Goal: Complete application form: Complete application form

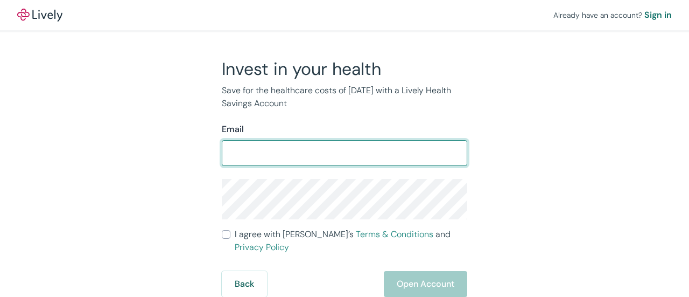
click at [310, 155] on input "Email" at bounding box center [345, 153] width 246 height 22
type input "mikeike0419@gmail.com"
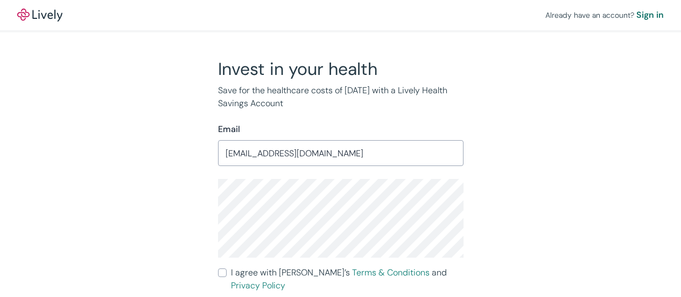
click at [222, 272] on input "I agree with Lively’s Terms & Conditions and Privacy Policy" at bounding box center [222, 272] width 9 height 9
checkbox input "true"
click at [122, 248] on div "Invest in your health Save for the healthcare costs of tomorrow with a Lively H…" at bounding box center [334, 196] width 517 height 277
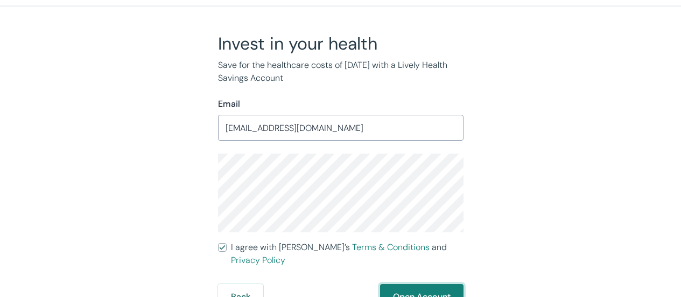
click at [416, 284] on button "Open Account" at bounding box center [421, 297] width 83 height 26
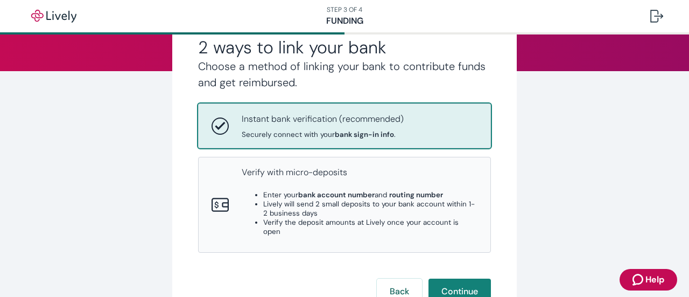
scroll to position [128, 0]
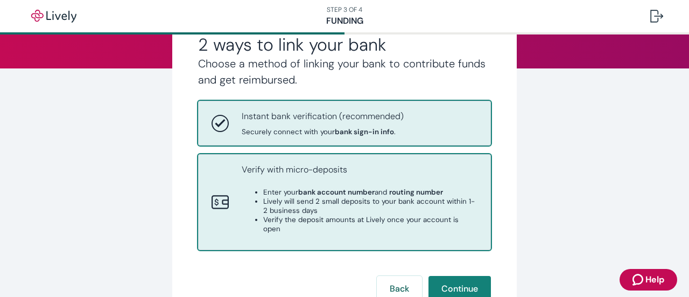
click at [249, 193] on ul "Enter your bank account number and routing number Lively will send 2 small depo…" at bounding box center [360, 210] width 236 height 46
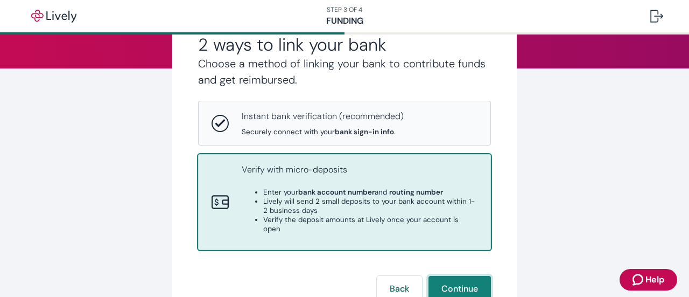
click at [457, 284] on button "Continue" at bounding box center [460, 289] width 62 height 26
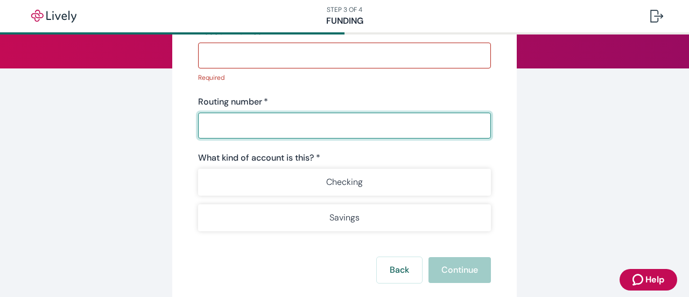
click at [306, 131] on input "Routing number   *" at bounding box center [344, 126] width 293 height 22
paste input "231381857"
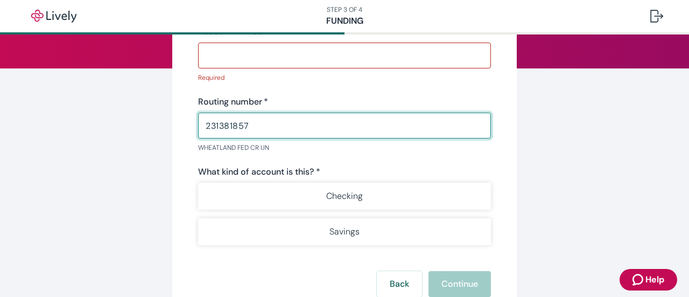
type input "231381857"
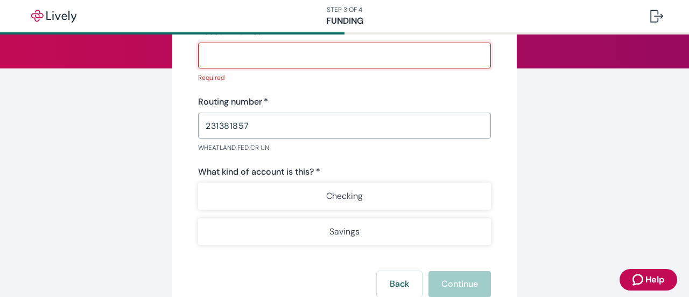
click at [361, 60] on input "Account number   *" at bounding box center [344, 56] width 293 height 22
paste input "0000034400"
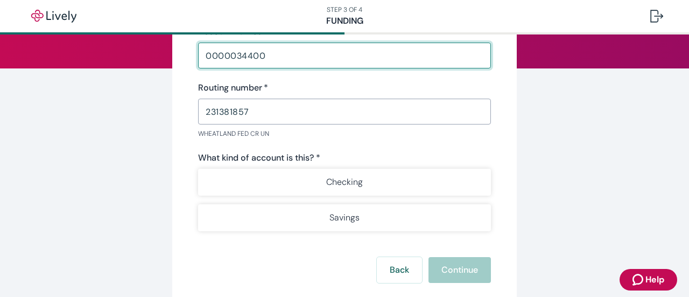
type input "0000034400"
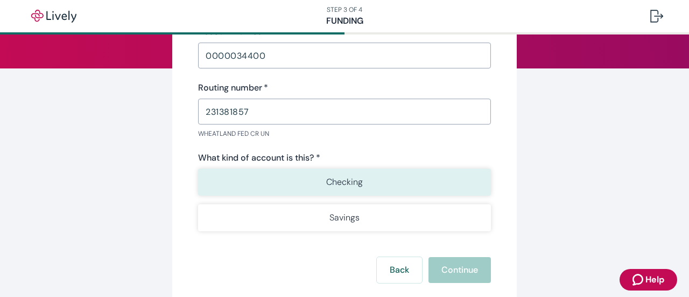
click at [303, 171] on button "Checking" at bounding box center [344, 182] width 293 height 27
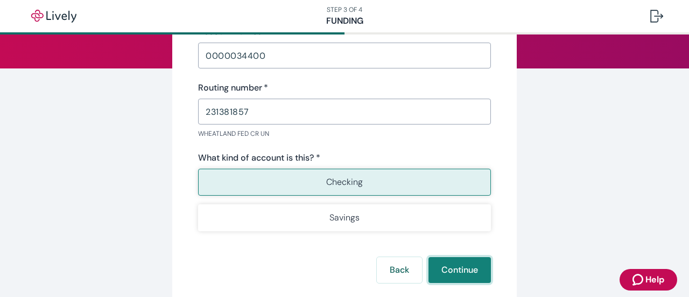
click at [451, 273] on button "Continue" at bounding box center [460, 270] width 62 height 26
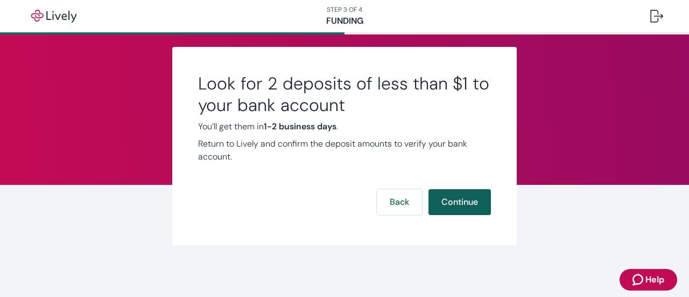
click at [468, 206] on button "Continue" at bounding box center [460, 202] width 62 height 26
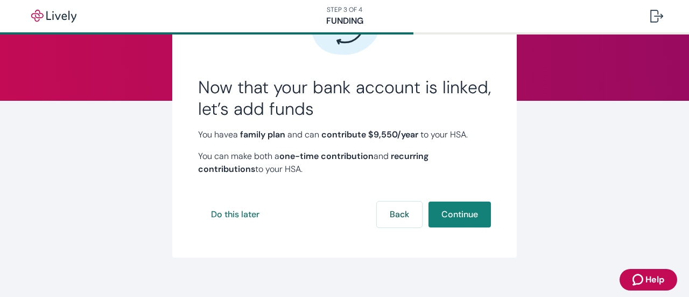
scroll to position [96, 0]
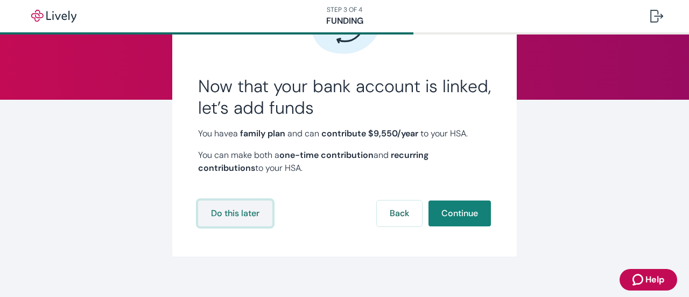
click at [228, 216] on button "Do this later" at bounding box center [235, 213] width 74 height 26
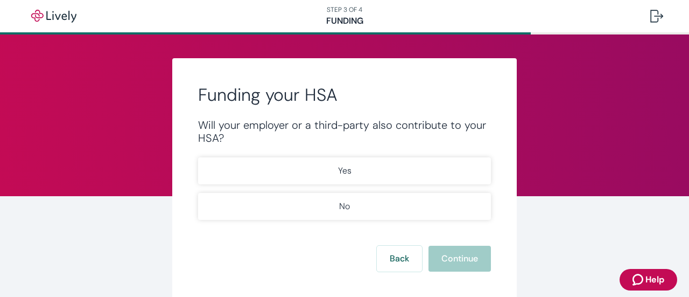
click at [228, 216] on button "No" at bounding box center [344, 206] width 293 height 27
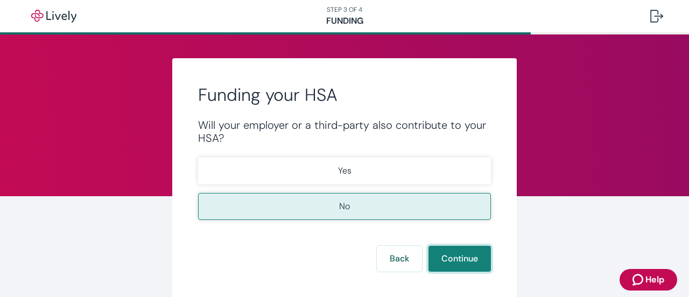
click at [444, 256] on button "Continue" at bounding box center [460, 259] width 62 height 26
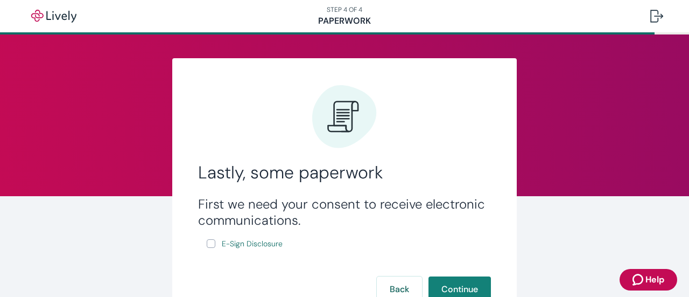
click at [208, 246] on input "E-Sign Disclosure" at bounding box center [211, 243] width 9 height 9
checkbox input "true"
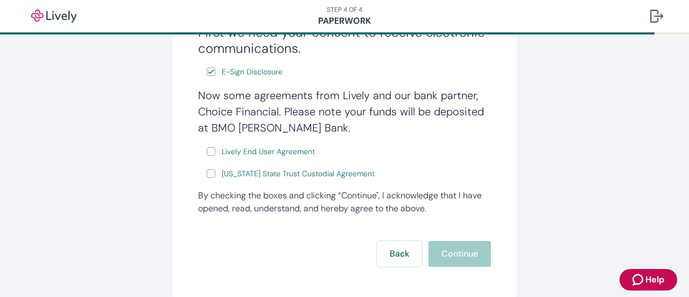
scroll to position [173, 0]
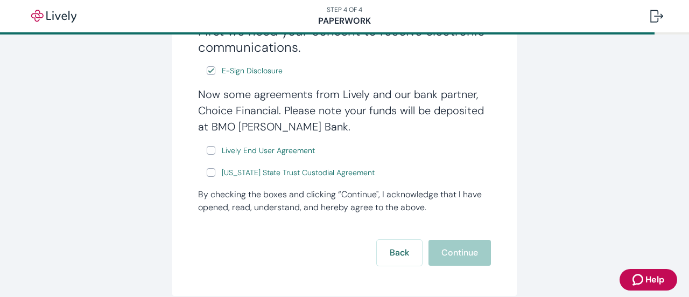
click at [207, 152] on input "Lively End User Agreement" at bounding box center [211, 150] width 9 height 9
checkbox input "true"
click at [211, 171] on input "[US_STATE] State Trust Custodial Agreement" at bounding box center [211, 172] width 9 height 9
checkbox input "true"
click at [453, 249] on button "Continue" at bounding box center [460, 253] width 62 height 26
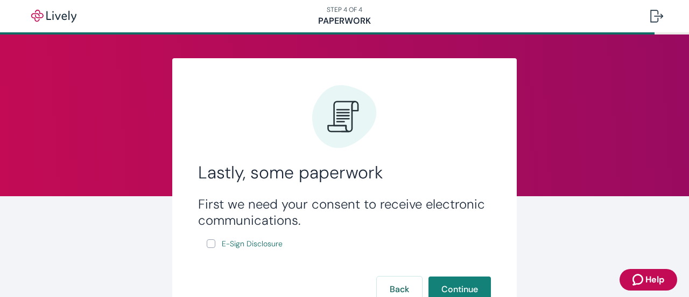
click at [209, 244] on input "E-Sign Disclosure" at bounding box center [211, 243] width 9 height 9
checkbox input "true"
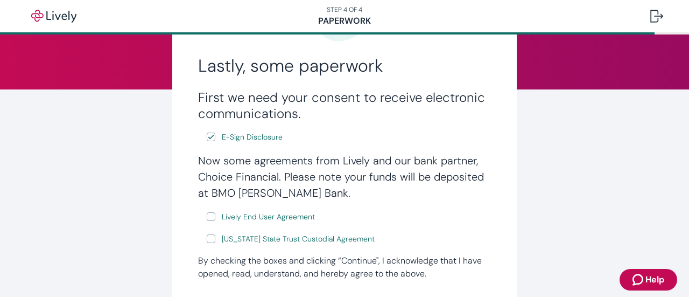
scroll to position [135, 0]
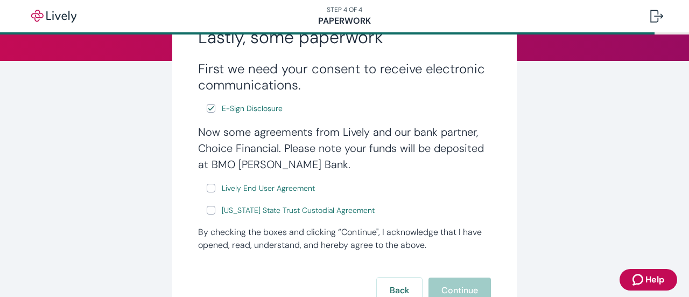
click at [207, 187] on input "Lively End User Agreement" at bounding box center [211, 188] width 9 height 9
checkbox input "true"
click at [208, 211] on input "[US_STATE] State Trust Custodial Agreement" at bounding box center [211, 210] width 9 height 9
checkbox input "true"
click at [456, 286] on button "Continue" at bounding box center [460, 290] width 62 height 26
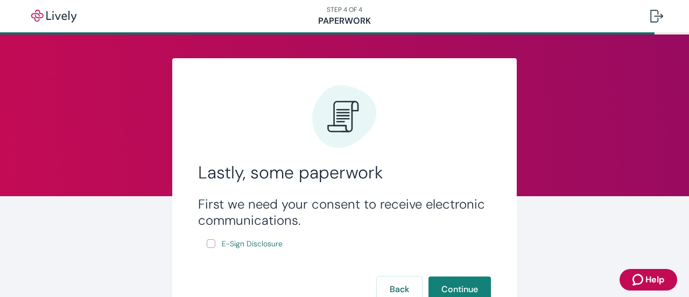
scroll to position [87, 0]
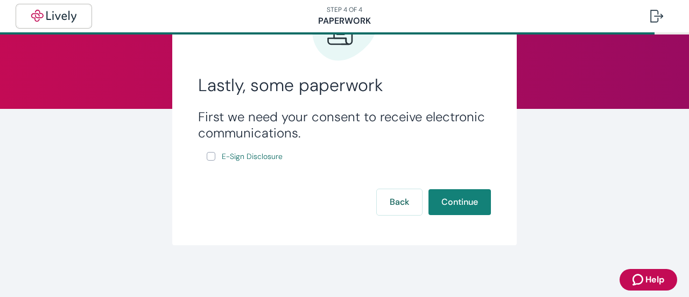
click at [52, 16] on img "button" at bounding box center [54, 16] width 60 height 13
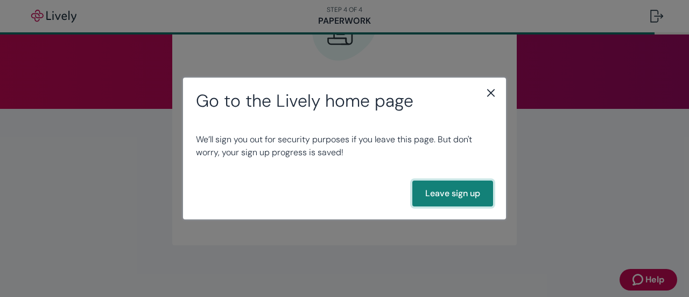
click at [455, 189] on button "Leave sign up" at bounding box center [452, 193] width 81 height 26
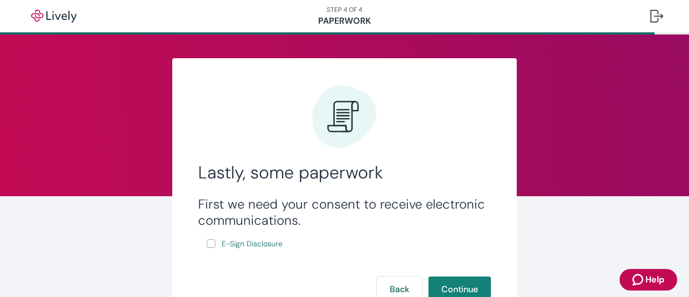
scroll to position [87, 0]
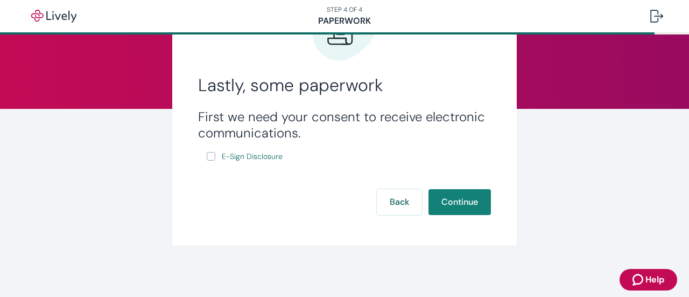
click at [207, 155] on input "E-Sign Disclosure" at bounding box center [211, 156] width 9 height 9
checkbox input "true"
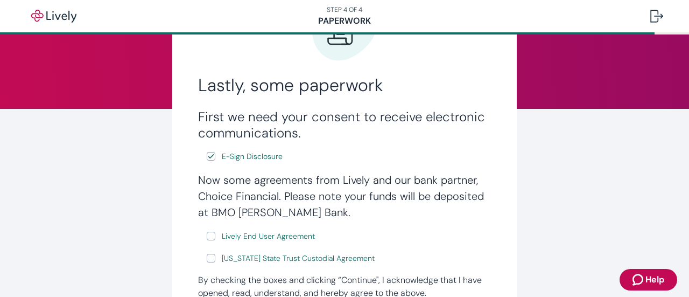
click at [207, 234] on input "Lively End User Agreement" at bounding box center [211, 236] width 9 height 9
checkbox input "true"
click at [208, 259] on input "[US_STATE] State Trust Custodial Agreement" at bounding box center [211, 258] width 9 height 9
checkbox input "true"
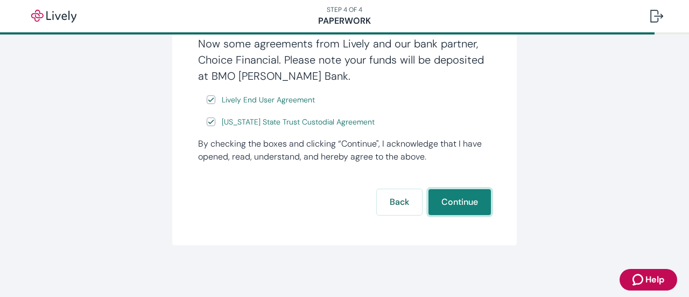
click at [451, 201] on button "Continue" at bounding box center [460, 202] width 62 height 26
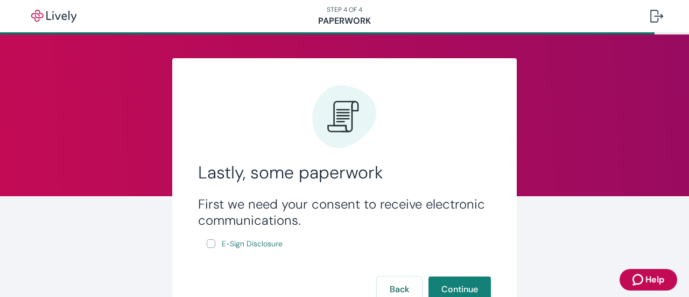
click at [207, 244] on input "E-Sign Disclosure" at bounding box center [211, 243] width 9 height 9
checkbox input "true"
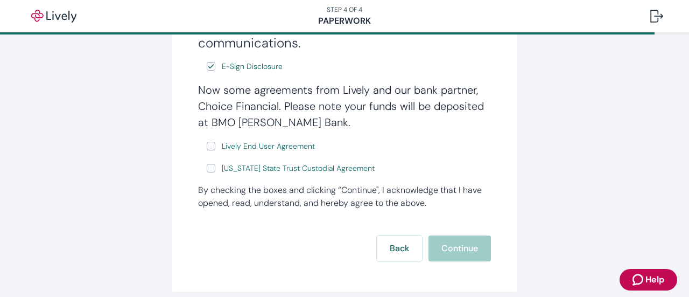
scroll to position [173, 0]
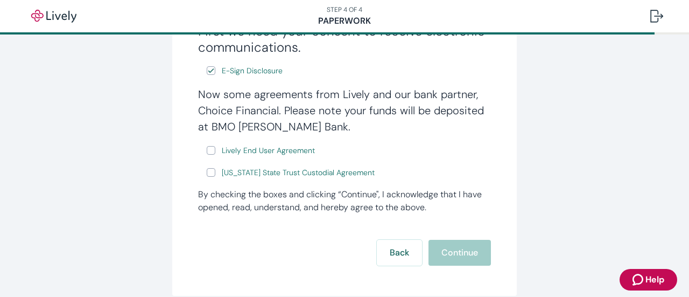
click at [207, 147] on input "Lively End User Agreement" at bounding box center [211, 150] width 9 height 9
checkbox input "true"
click at [208, 172] on input "[US_STATE] State Trust Custodial Agreement" at bounding box center [211, 172] width 9 height 9
checkbox input "true"
click at [467, 253] on button "Continue" at bounding box center [460, 253] width 62 height 26
